Goal: Information Seeking & Learning: Learn about a topic

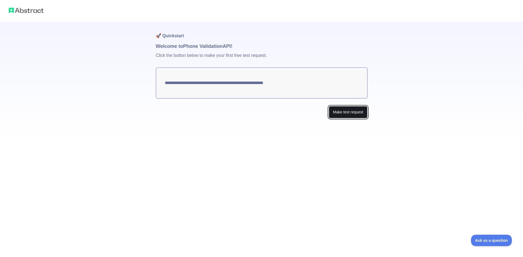
click at [349, 113] on button "Make test request" at bounding box center [348, 112] width 38 height 12
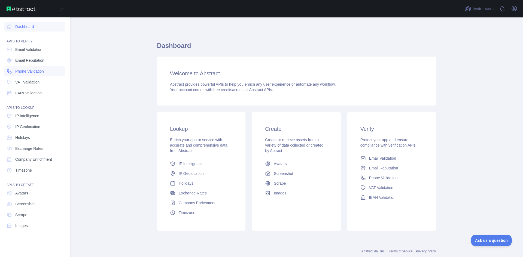
click at [38, 71] on span "Phone Validation" at bounding box center [29, 71] width 29 height 5
click at [32, 72] on span "Phone Validation" at bounding box center [29, 71] width 29 height 5
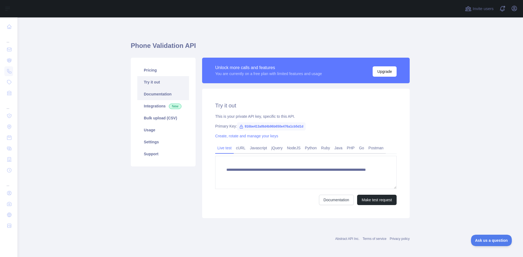
click at [172, 98] on link "Documentation" at bounding box center [163, 94] width 52 height 12
